Goal: Complete application form

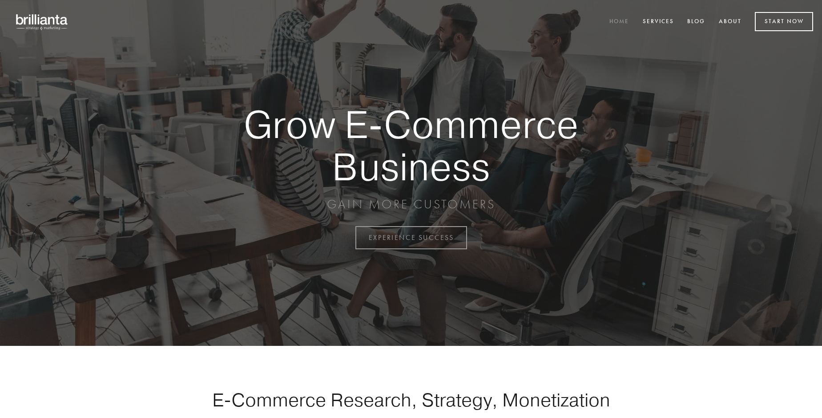
scroll to position [2333, 0]
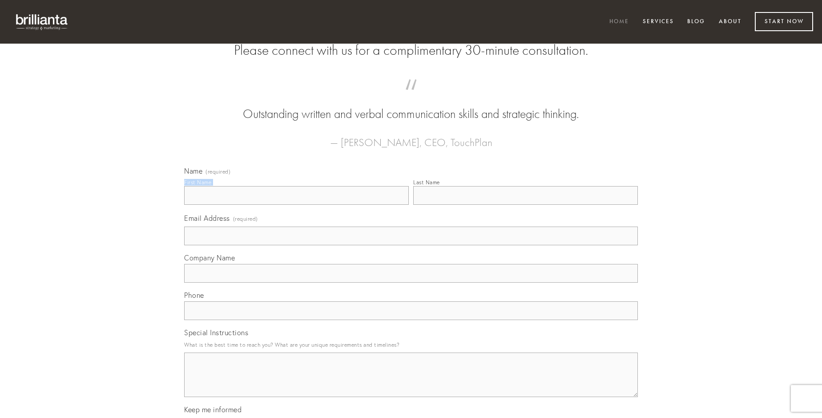
type input "[PERSON_NAME]"
click at [526, 205] on input "Last Name" at bounding box center [525, 195] width 225 height 19
type input "[PERSON_NAME]"
click at [411, 245] on input "Email Address (required)" at bounding box center [411, 235] width 454 height 19
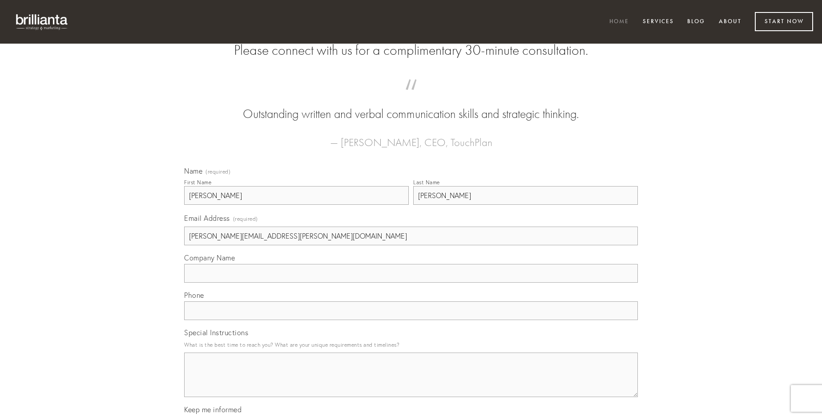
type input "[PERSON_NAME][EMAIL_ADDRESS][PERSON_NAME][DOMAIN_NAME]"
click at [411, 283] on input "Company Name" at bounding box center [411, 273] width 454 height 19
type input "dolore"
click at [411, 320] on input "text" at bounding box center [411, 310] width 454 height 19
click at [411, 383] on textarea "Special Instructions" at bounding box center [411, 374] width 454 height 44
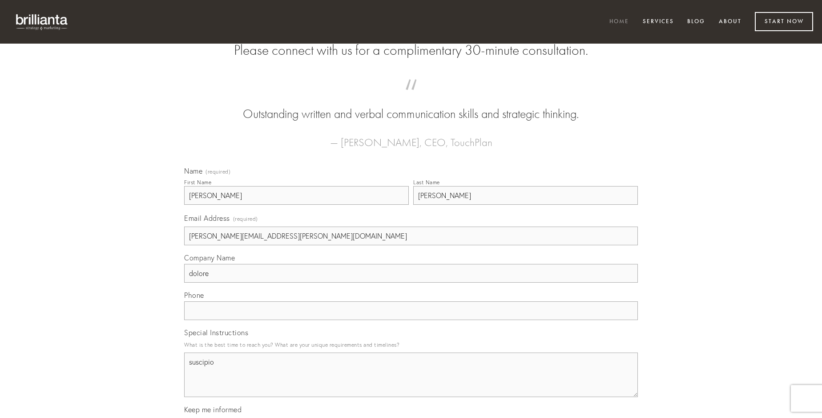
type textarea "suscipio"
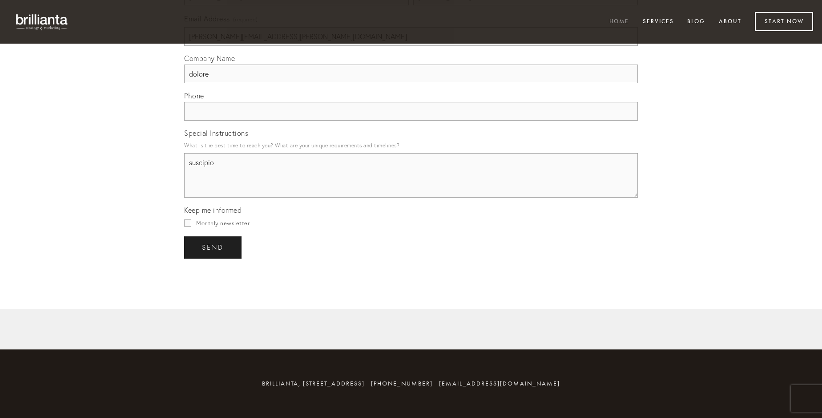
click at [214, 247] on span "send" at bounding box center [213, 247] width 22 height 8
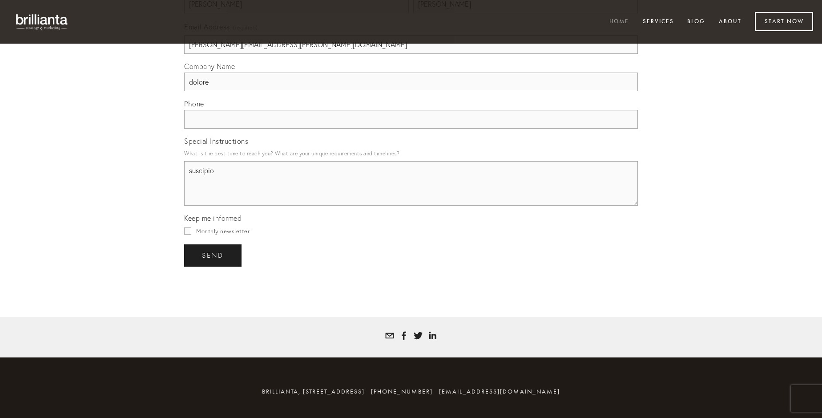
scroll to position [2306, 0]
